Goal: Feedback & Contribution: Submit feedback/report problem

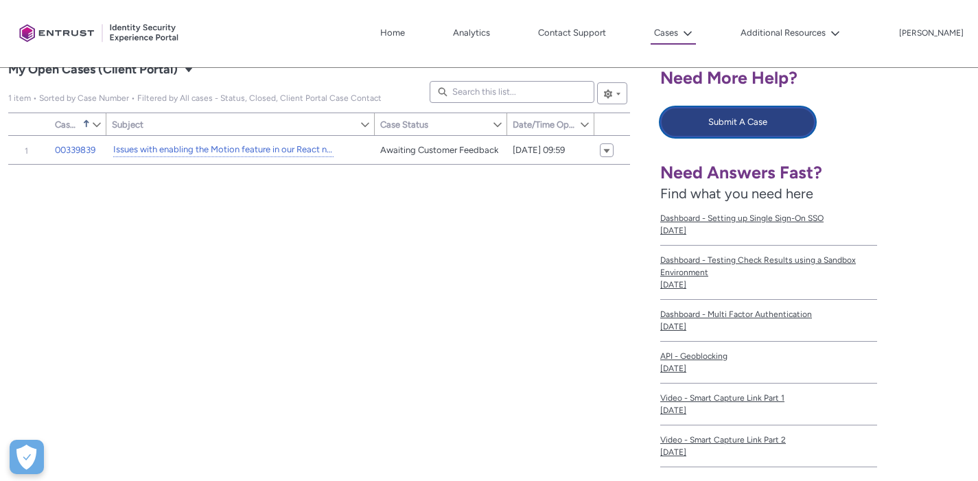
click at [714, 128] on button "Submit A Case" at bounding box center [737, 122] width 155 height 30
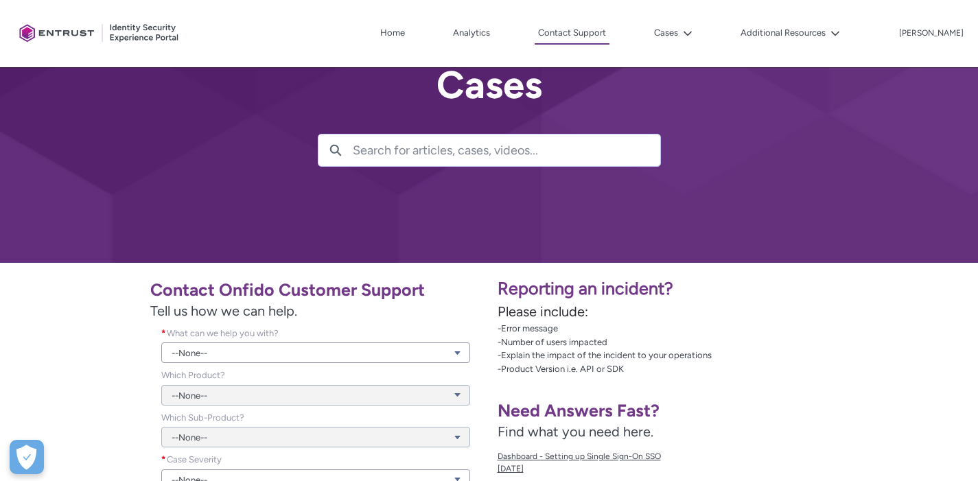
scroll to position [246, 0]
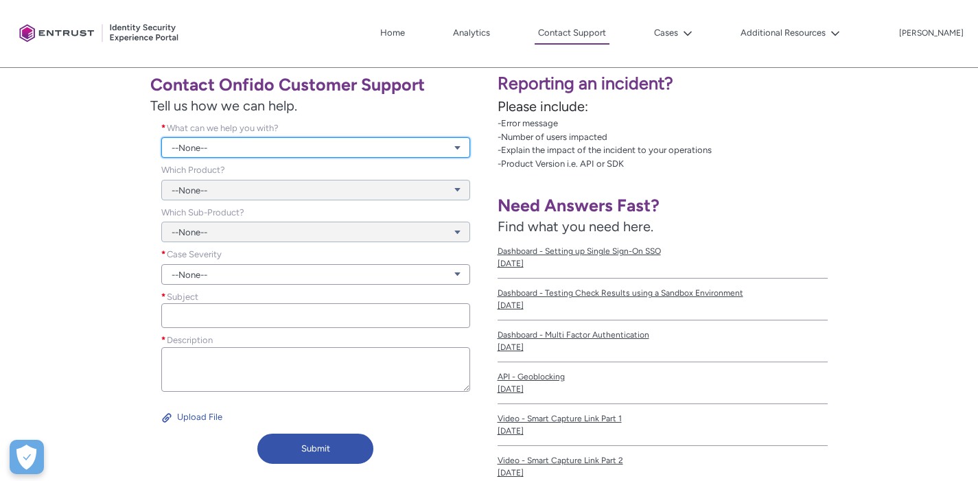
click at [361, 147] on link "--None--" at bounding box center [315, 147] width 309 height 21
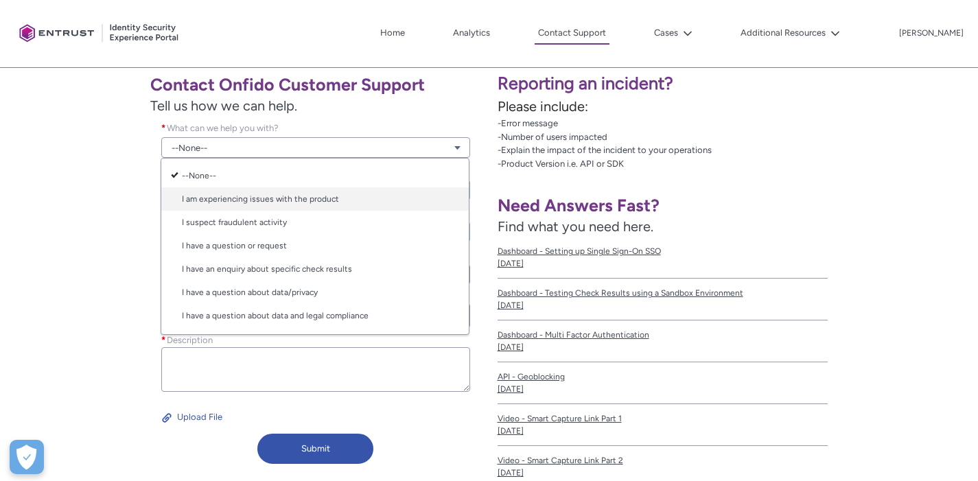
click at [402, 194] on link "I am experiencing issues with the product" at bounding box center [315, 198] width 308 height 23
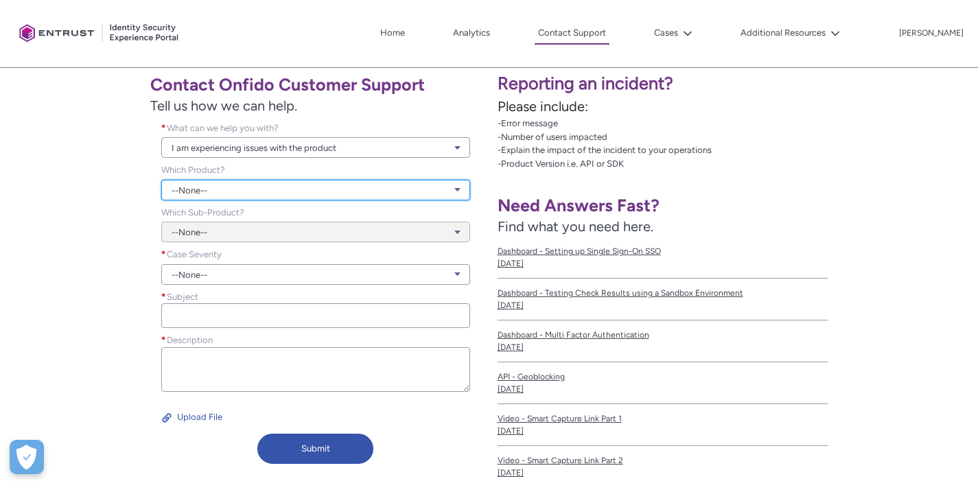
click at [365, 191] on link "--None--" at bounding box center [315, 190] width 309 height 21
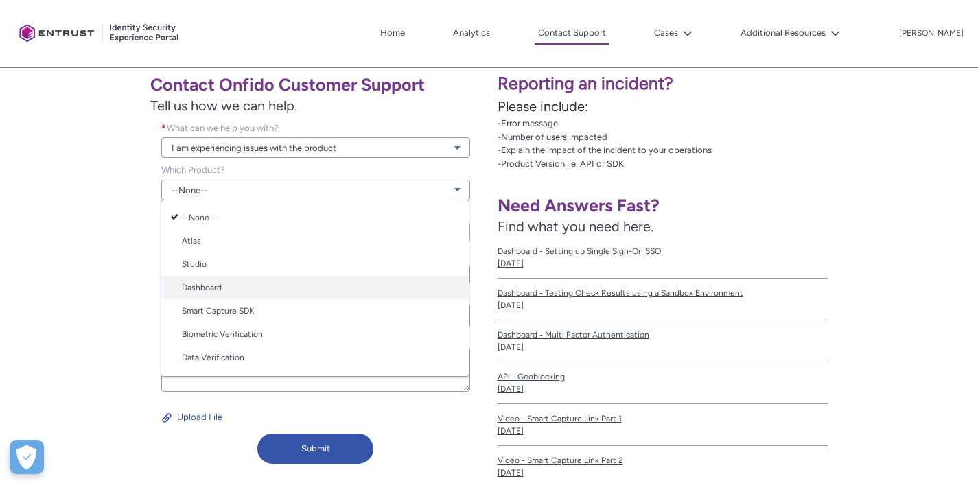
click at [332, 290] on link "Dashboard" at bounding box center [315, 287] width 308 height 23
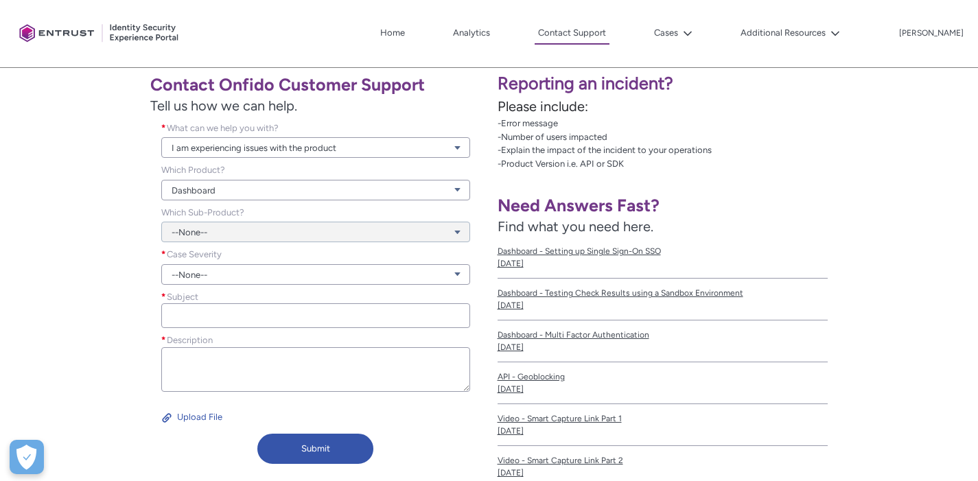
click at [338, 230] on div "--None--" at bounding box center [315, 224] width 309 height 37
click at [339, 234] on div "--None--" at bounding box center [315, 224] width 309 height 37
click at [413, 238] on div "--None--" at bounding box center [315, 224] width 309 height 37
click at [454, 233] on div "--None--" at bounding box center [315, 224] width 309 height 37
click at [388, 231] on div "--None--" at bounding box center [315, 224] width 309 height 37
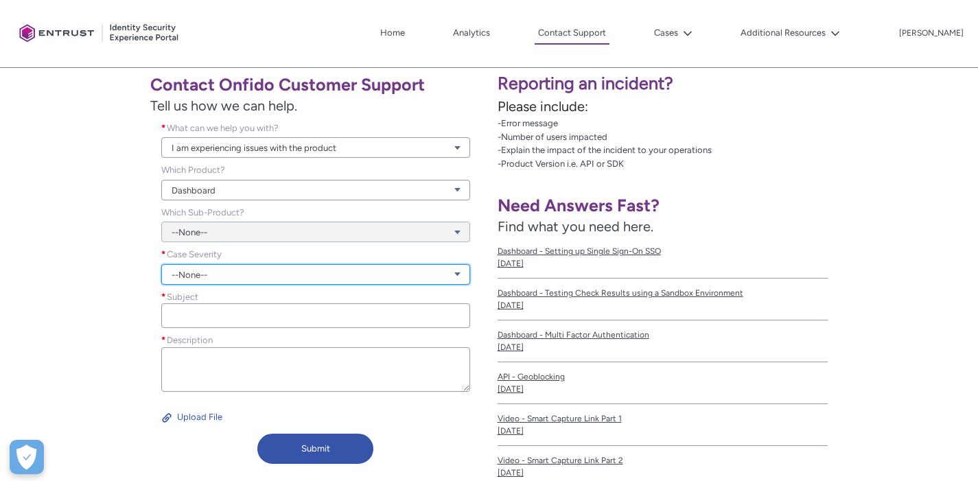
click at [320, 284] on link "--None--" at bounding box center [315, 274] width 309 height 21
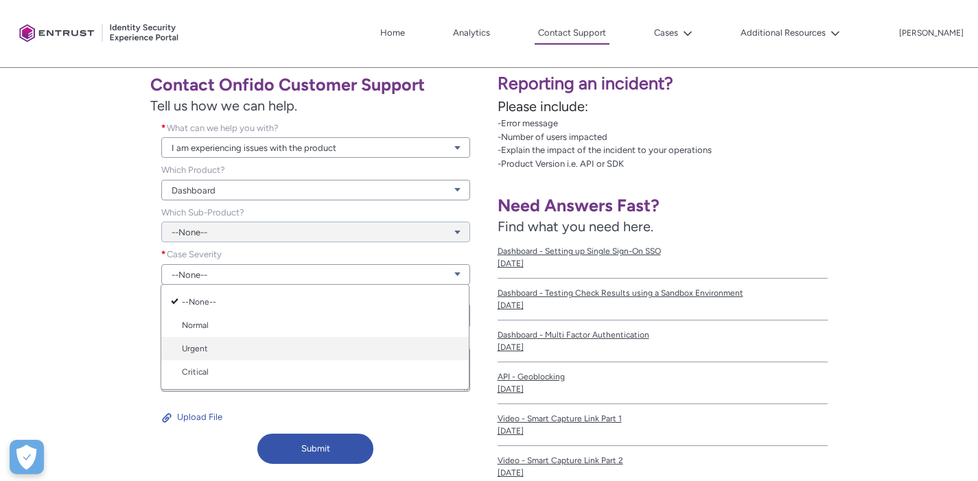
click at [286, 345] on link "Urgent" at bounding box center [315, 348] width 308 height 23
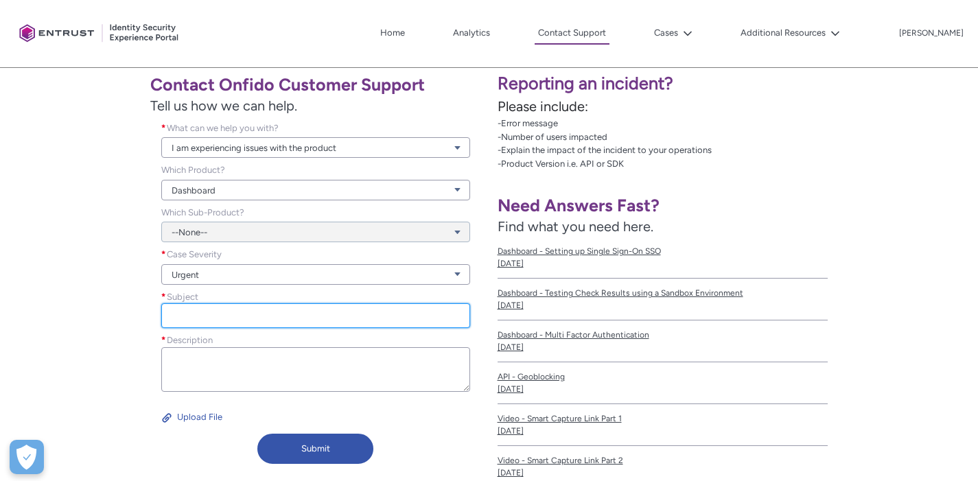
click at [286, 316] on input "Subject *" at bounding box center [315, 315] width 309 height 25
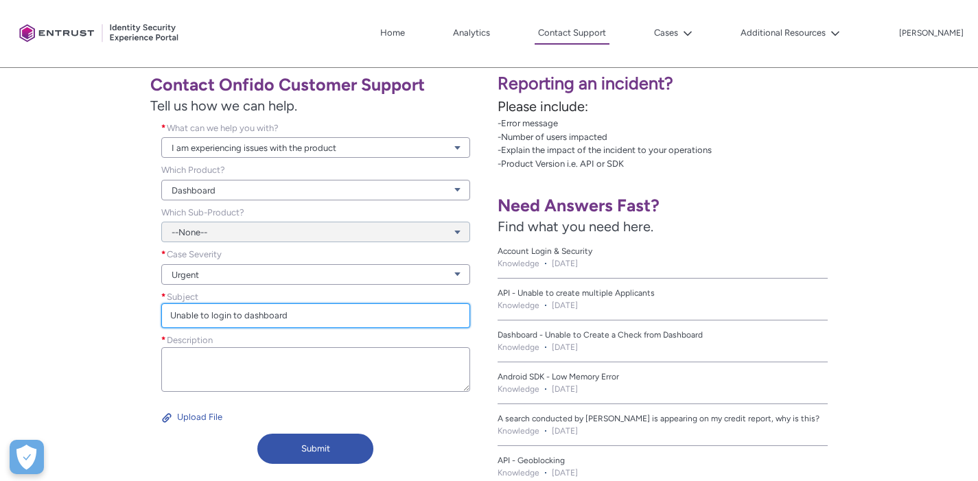
type input "Unable to login to dashboard"
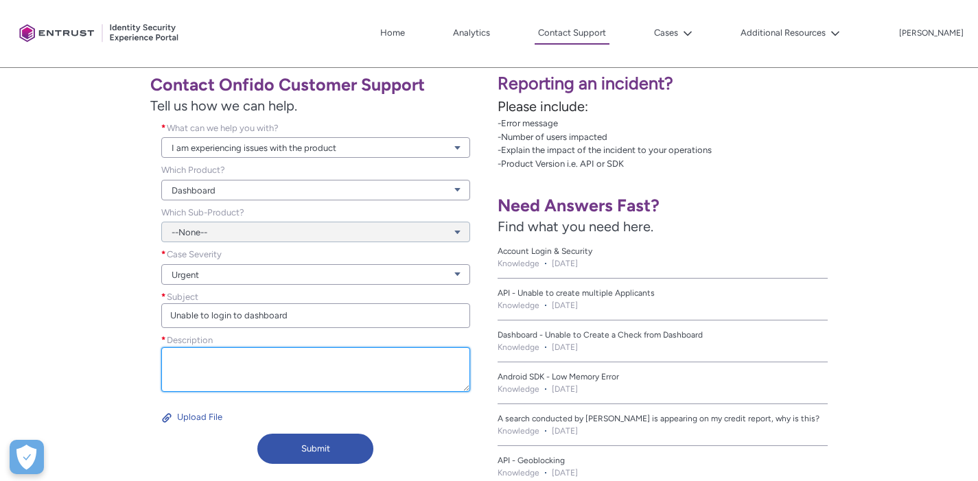
click at [280, 371] on textarea "Description *" at bounding box center [315, 369] width 309 height 45
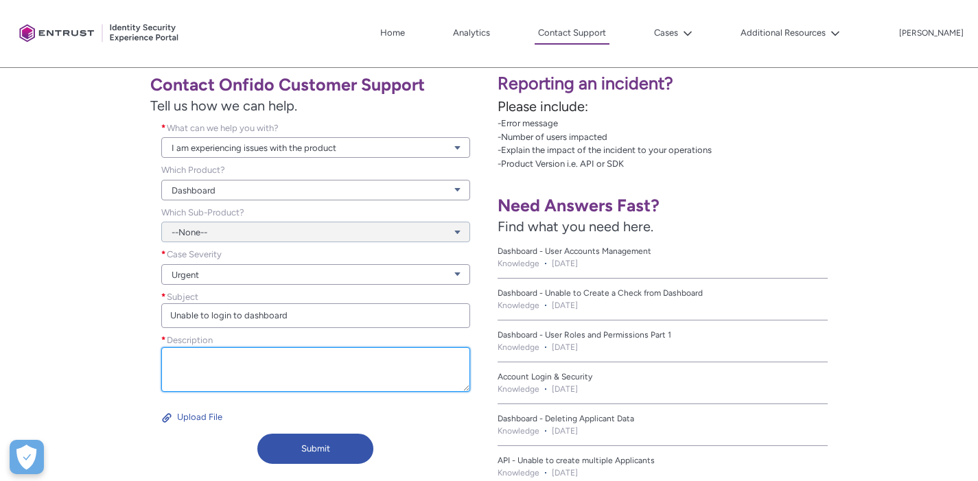
type textarea "W"
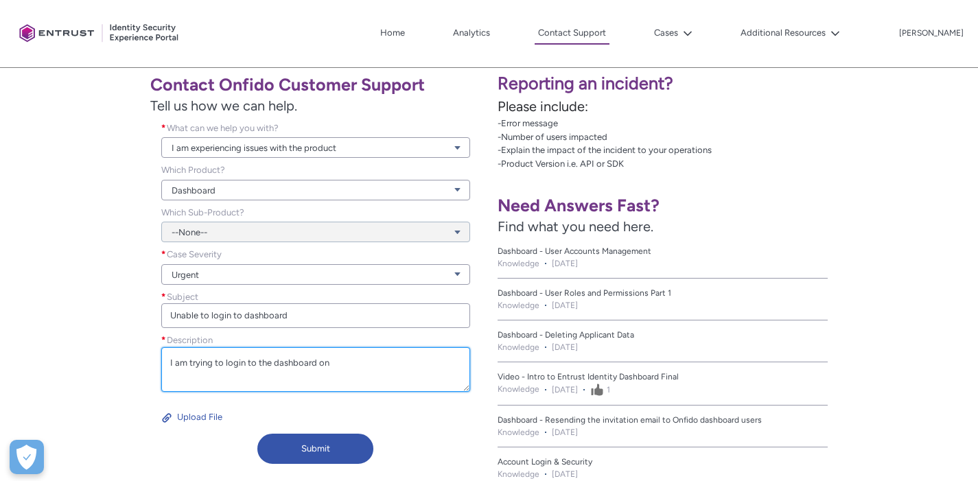
paste textarea "[URL][DOMAIN_NAME]"
drag, startPoint x: 346, startPoint y: 373, endPoint x: 421, endPoint y: 393, distance: 77.4
click at [421, 393] on div "Description * I am trying to login to the dashboard on [URL][DOMAIN_NAME]" at bounding box center [315, 365] width 309 height 62
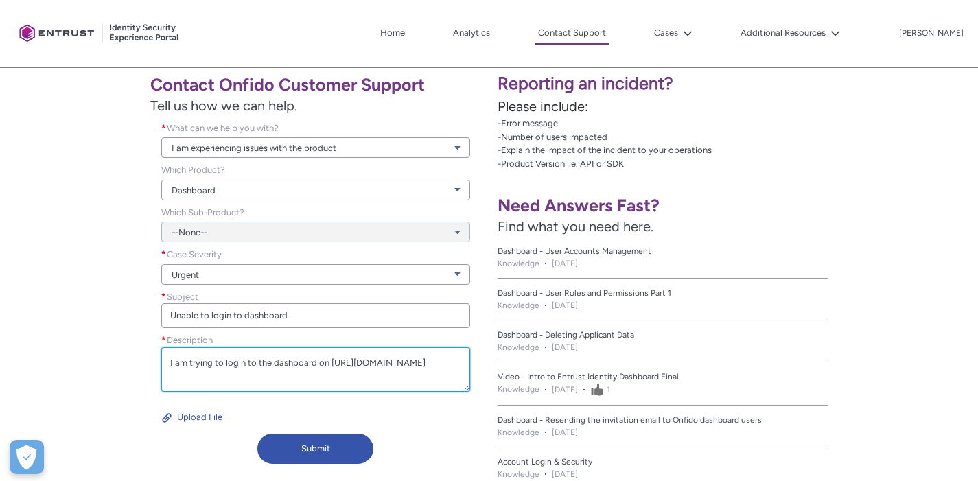
drag, startPoint x: 347, startPoint y: 376, endPoint x: 119, endPoint y: 376, distance: 227.9
click at [119, 376] on div "Contact Onfido Customer Support Tell us how we can help. What can we help you w…" at bounding box center [244, 268] width 473 height 404
click at [383, 380] on textarea "I am trying to login to the dashboard on [URL][DOMAIN_NAME]" at bounding box center [315, 369] width 309 height 45
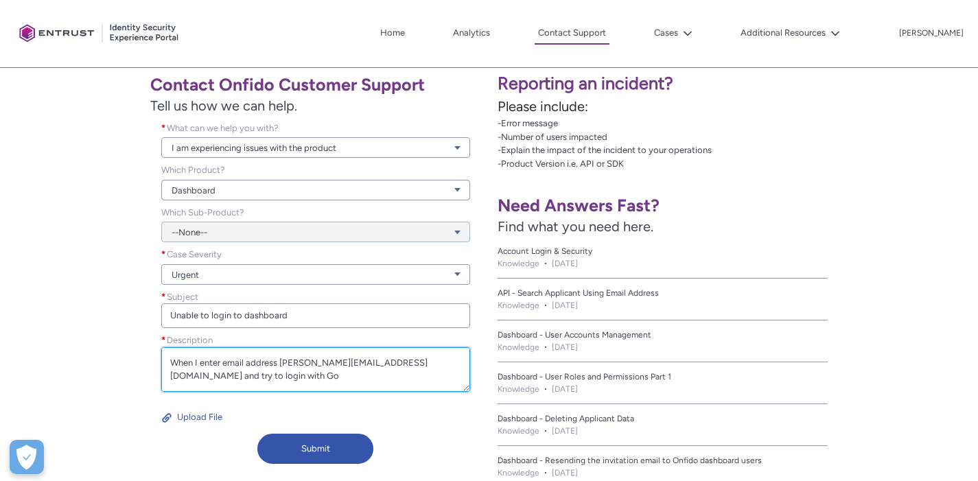
scroll to position [30, 0]
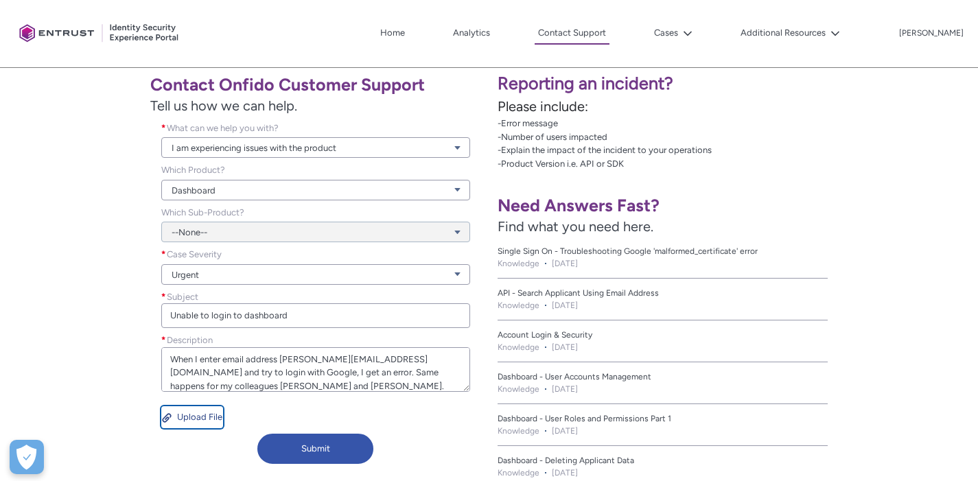
type textarea "I am trying to login to the dashboard on [URL][DOMAIN_NAME] When I enter email …"
click at [192, 411] on button "Upload File" at bounding box center [192, 417] width 62 height 22
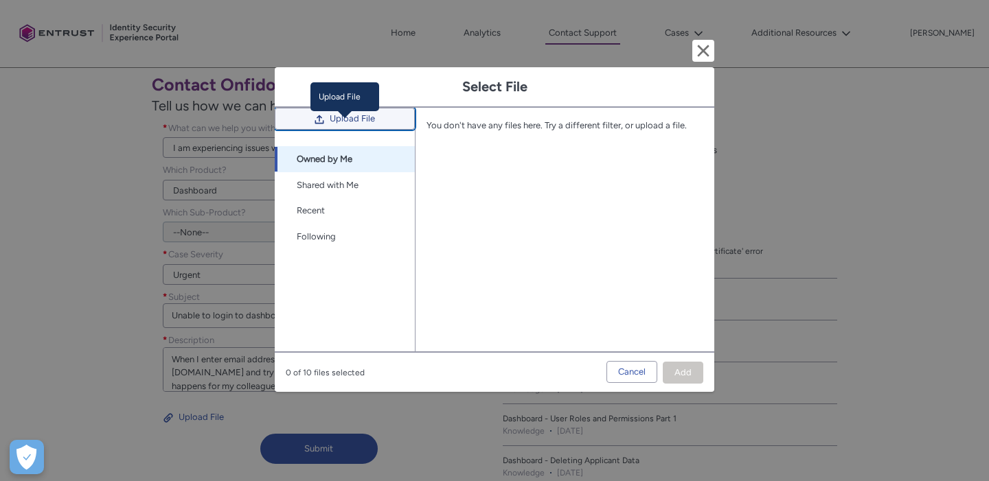
click at [337, 129] on span "Upload File" at bounding box center [352, 118] width 45 height 21
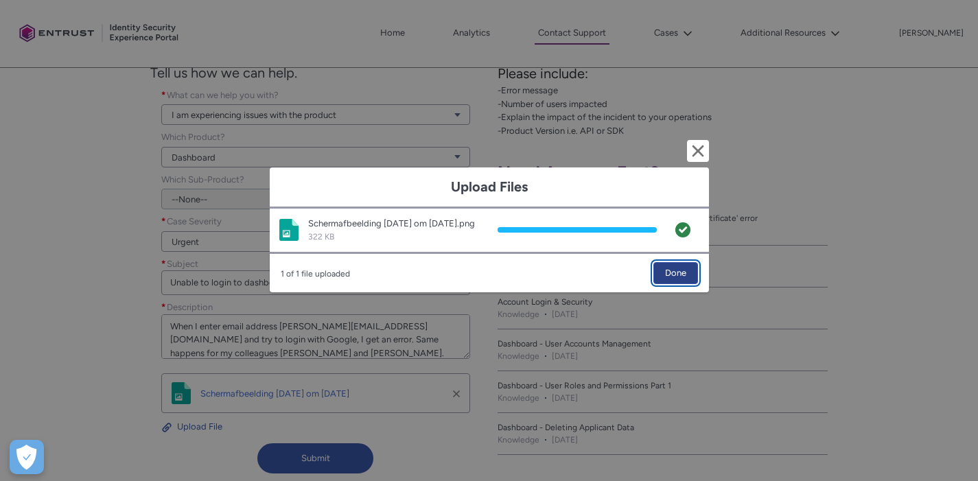
scroll to position [292, 0]
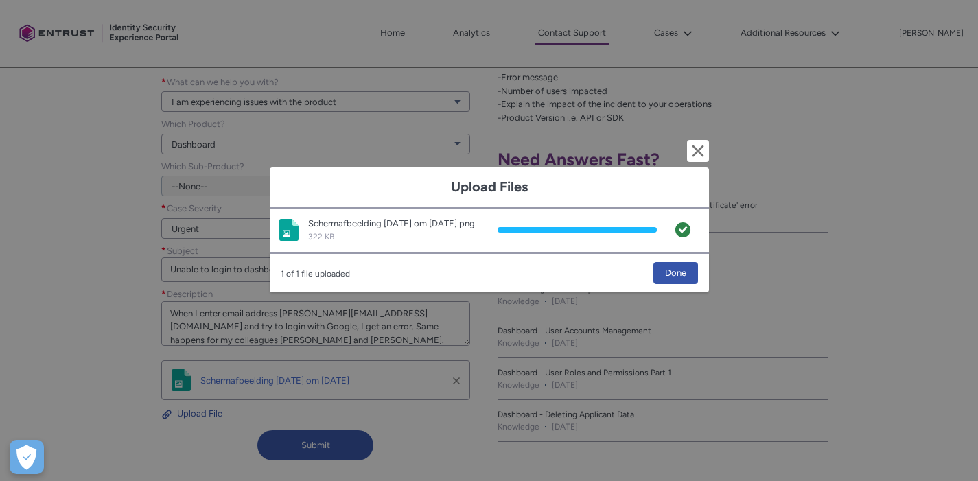
click at [340, 452] on div "Upload Files Cancel and close Image file Scherm­afbeelding [DATE] om [DATE].png…" at bounding box center [489, 240] width 439 height 481
drag, startPoint x: 664, startPoint y: 274, endPoint x: 655, endPoint y: 277, distance: 9.6
click at [665, 274] on button "Done" at bounding box center [676, 273] width 45 height 22
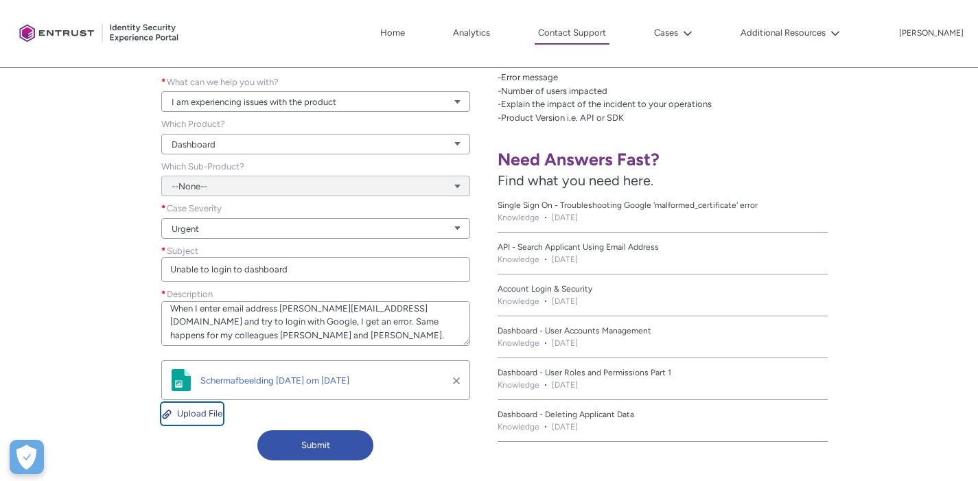
scroll to position [40, 0]
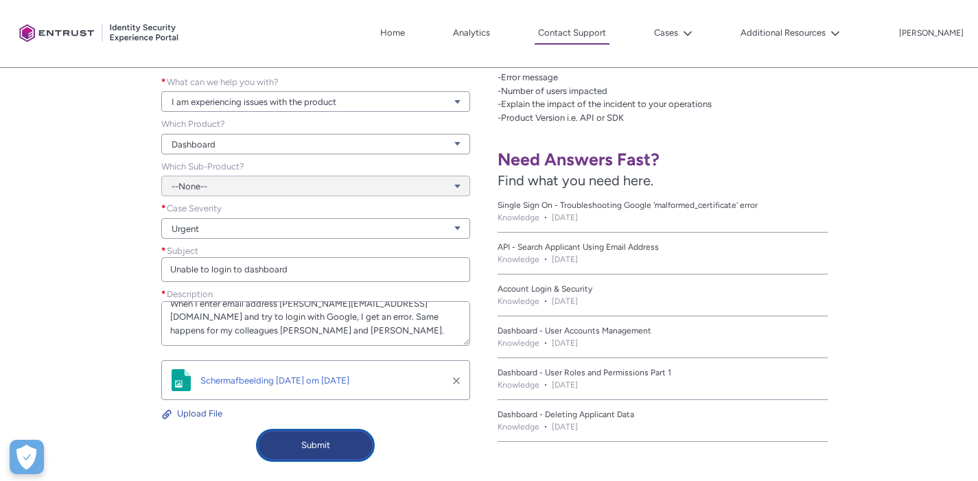
click at [350, 449] on button "Submit" at bounding box center [315, 445] width 116 height 30
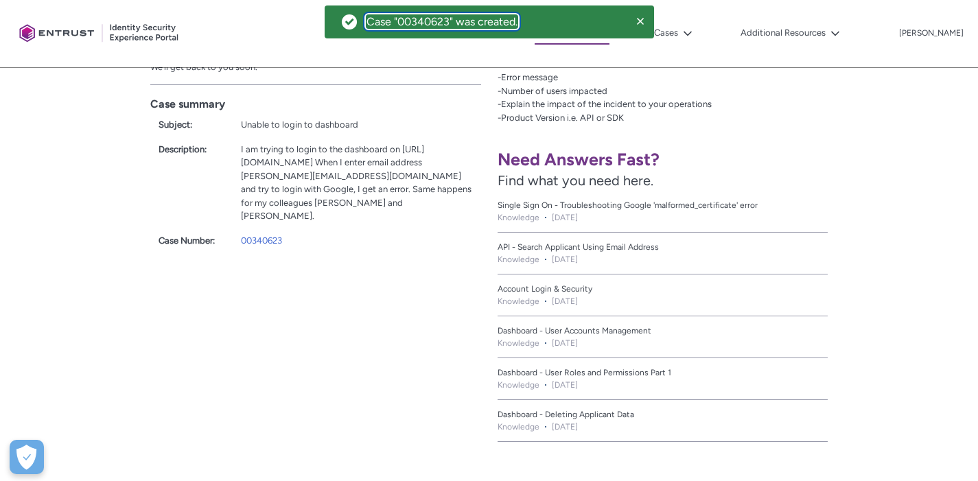
click at [499, 18] on div "Case "00340623" was created." at bounding box center [442, 21] width 151 height 13
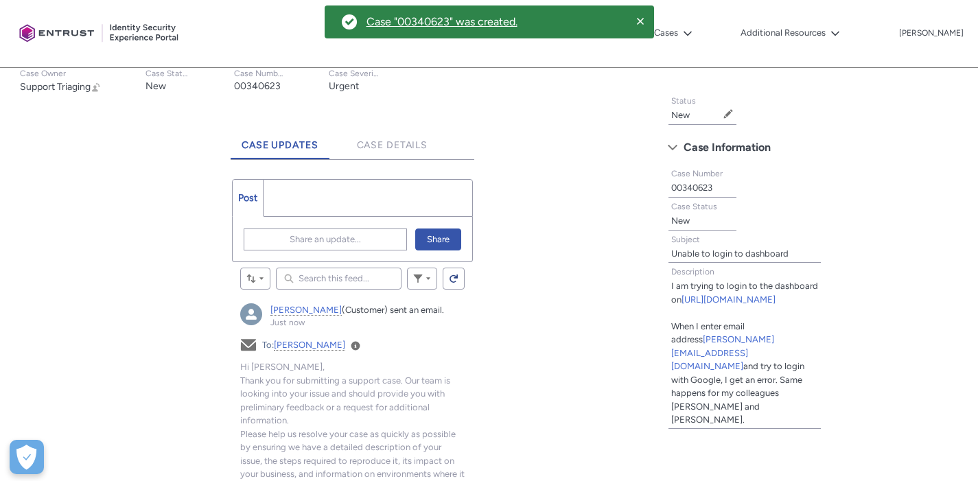
scroll to position [374, 0]
